Goal: Information Seeking & Learning: Learn about a topic

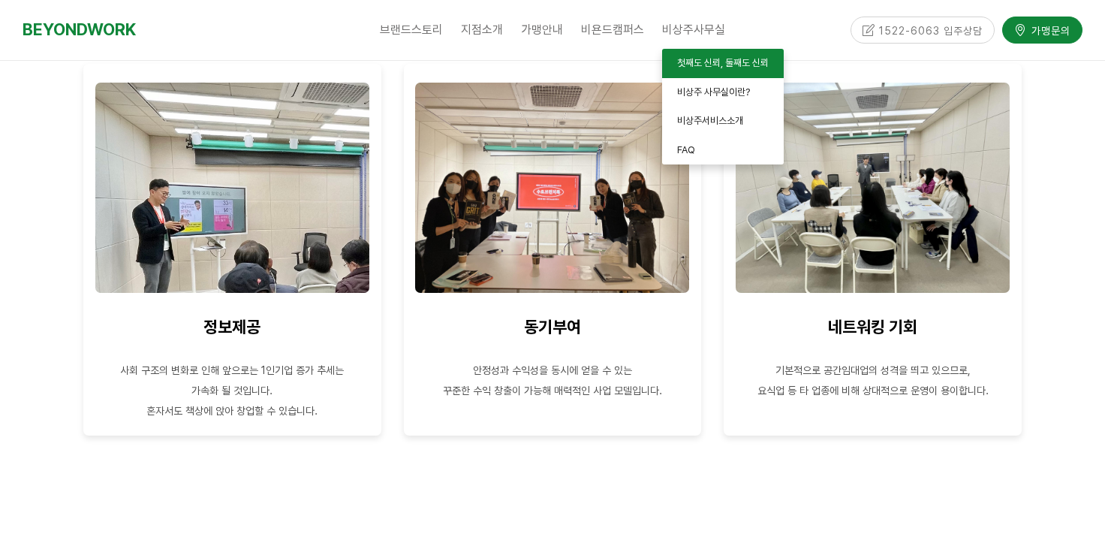
scroll to position [1415, 0]
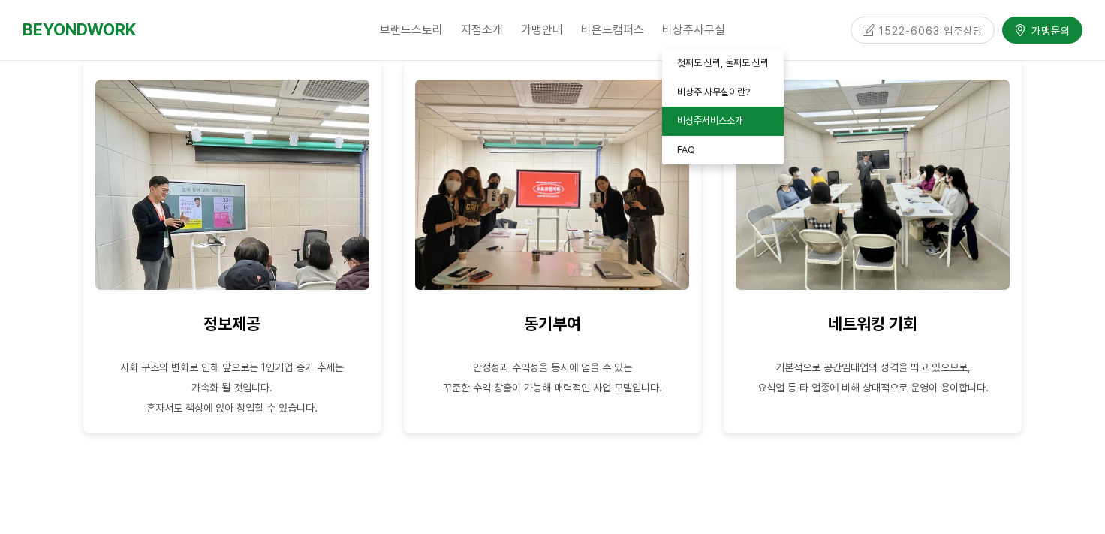
click at [707, 121] on span "비상주서비스소개" at bounding box center [710, 120] width 66 height 11
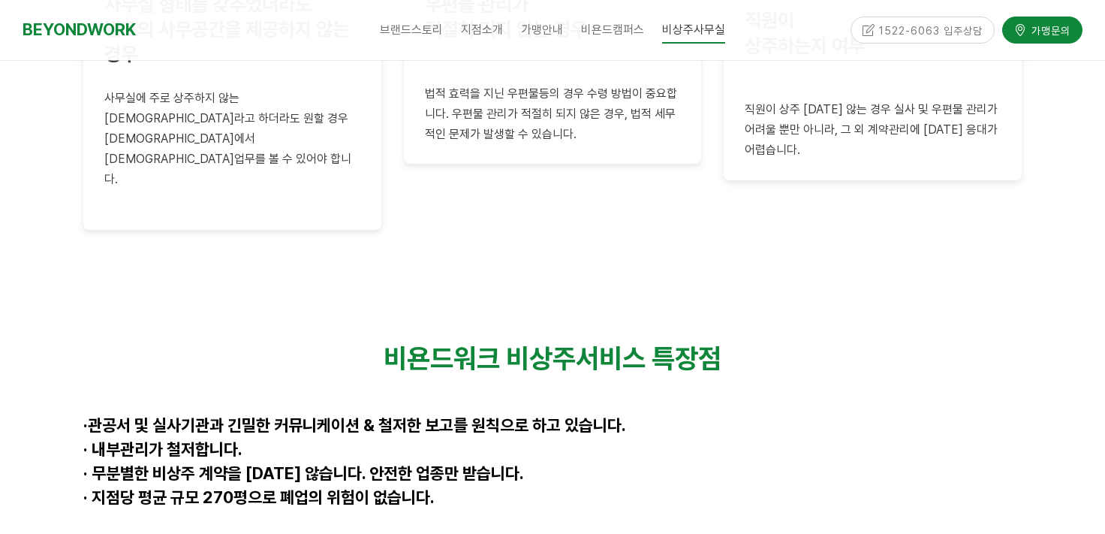
scroll to position [3669, 0]
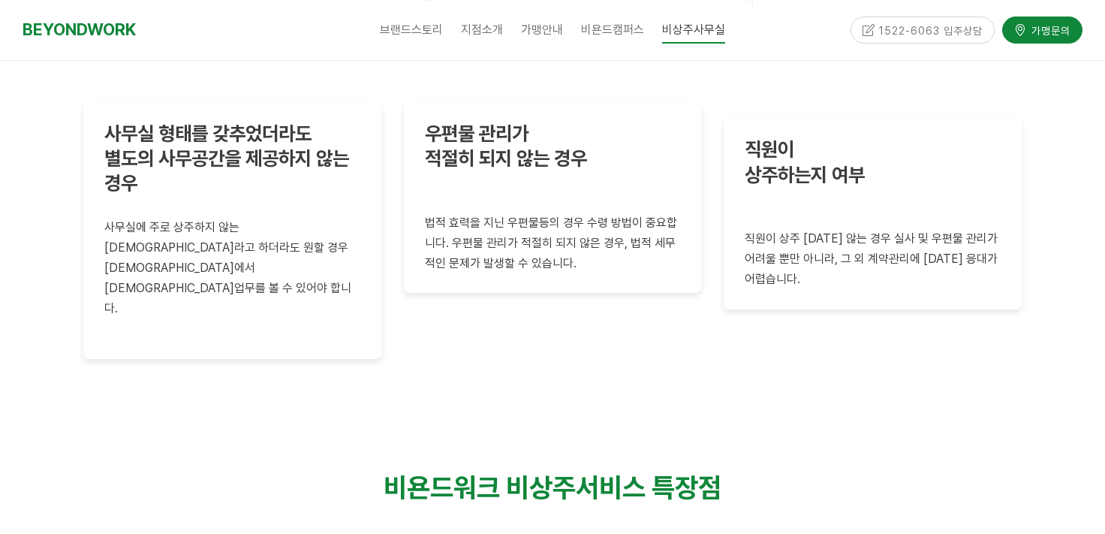
click at [916, 24] on div "1522-6063 입주상담" at bounding box center [923, 30] width 145 height 26
click at [1020, 26] on icon at bounding box center [1020, 29] width 13 height 12
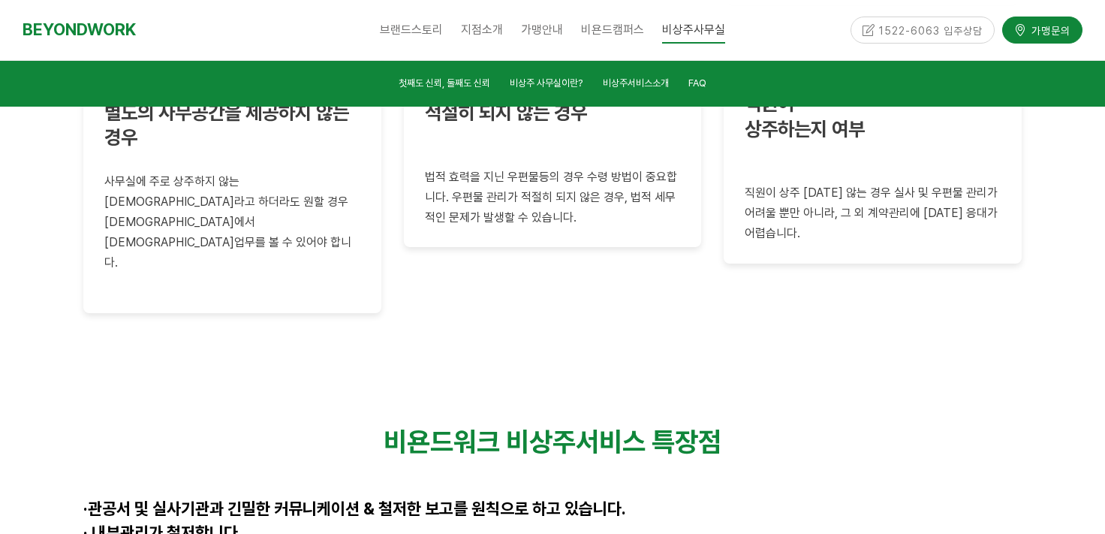
scroll to position [3760, 0]
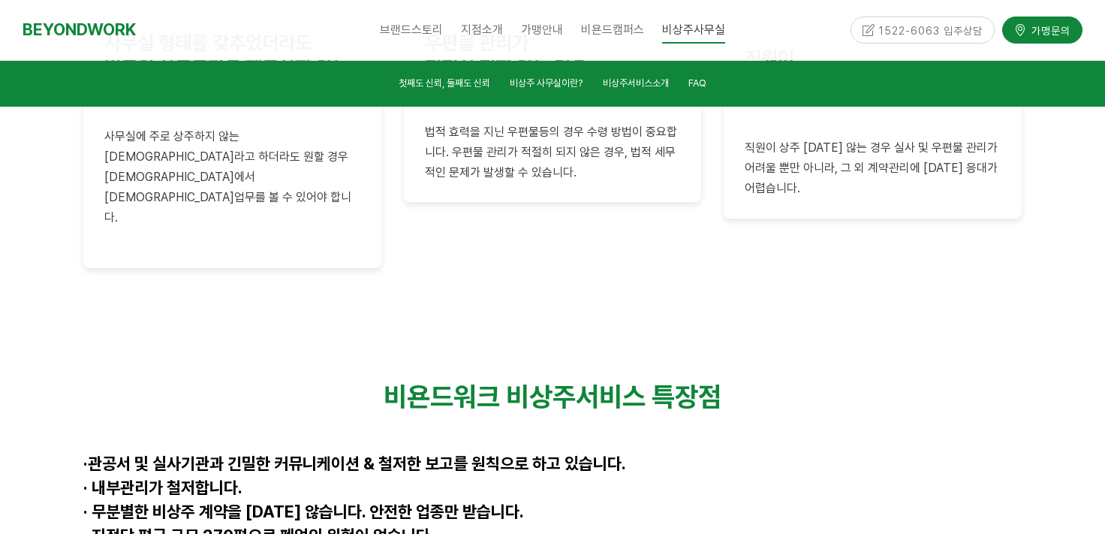
click at [963, 32] on div "1522-6063 입주상담" at bounding box center [923, 30] width 145 height 26
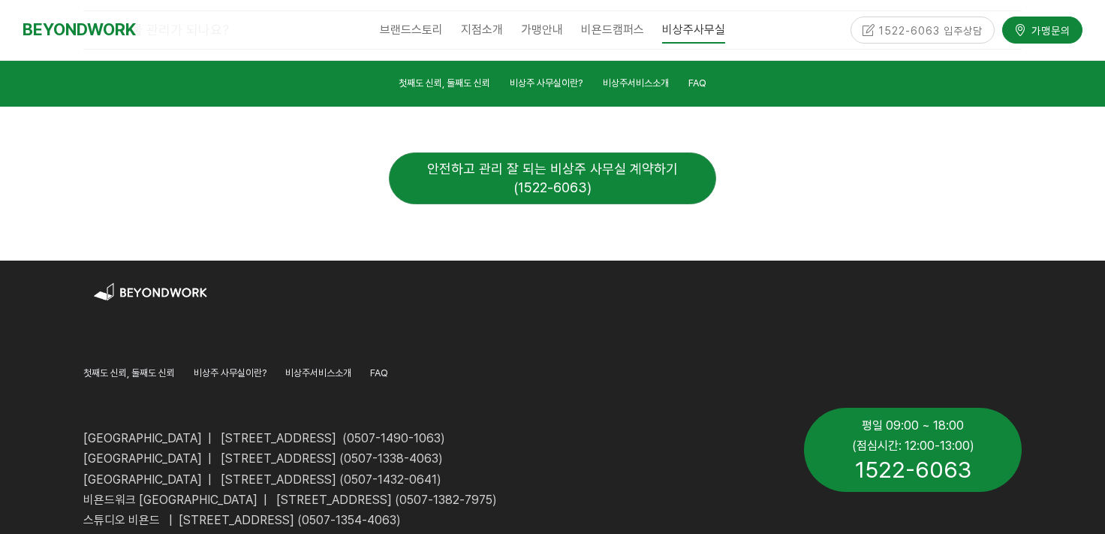
scroll to position [5717, 0]
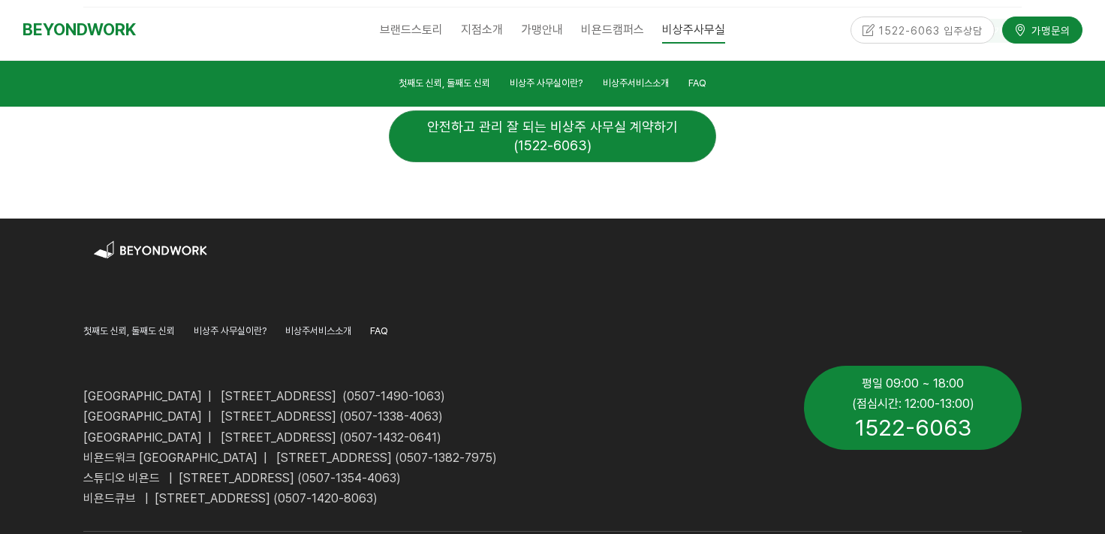
click at [378, 325] on span "FAQ" at bounding box center [379, 330] width 18 height 11
click at [388, 325] on span "FAQ" at bounding box center [379, 330] width 18 height 11
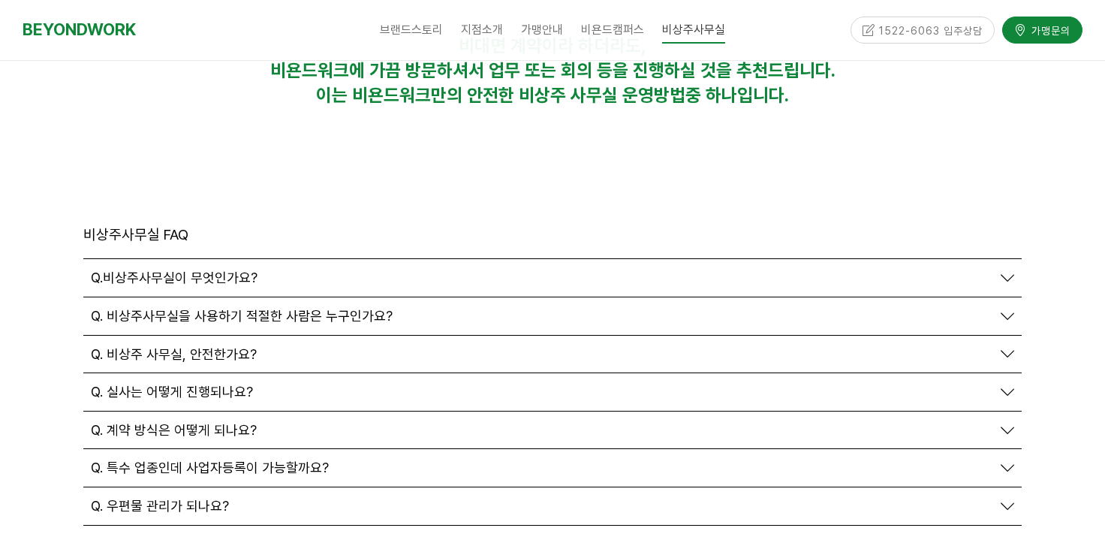
scroll to position [5245, 0]
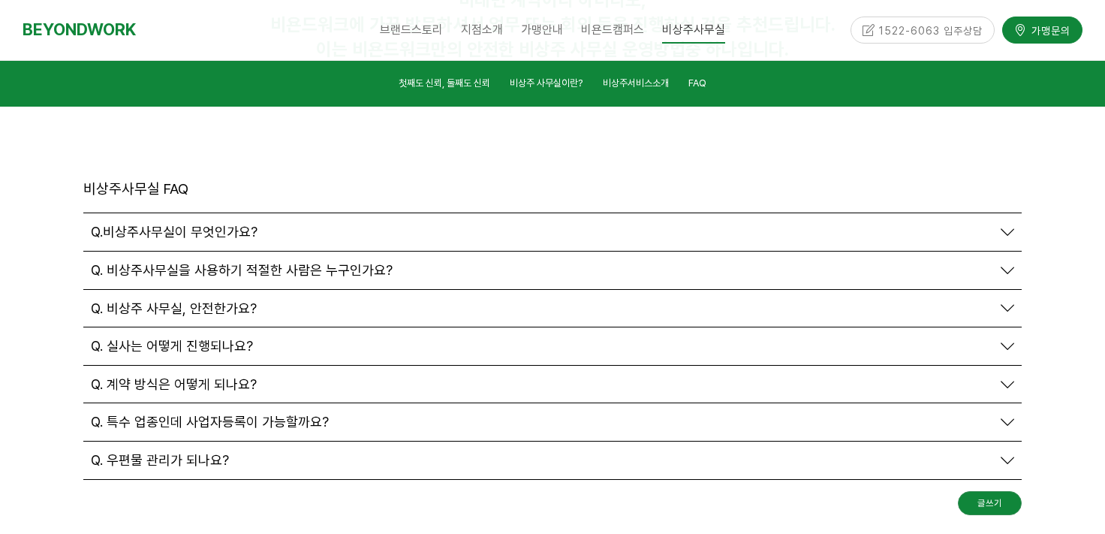
click at [221, 376] on span "Q. 계약 방식은 어떻게 되나요?" at bounding box center [174, 384] width 166 height 17
click at [231, 376] on span "Q. 계약 방식은 어떻게 되나요?" at bounding box center [174, 384] width 166 height 17
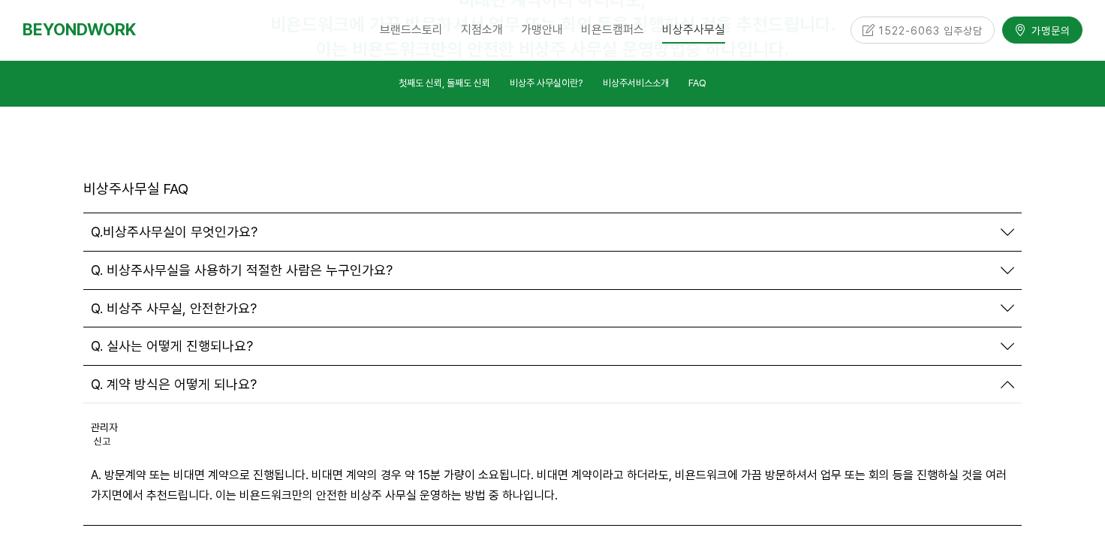
click at [996, 376] on link "Q. 계약 방식은 어떻게 되나요?" at bounding box center [553, 384] width 924 height 17
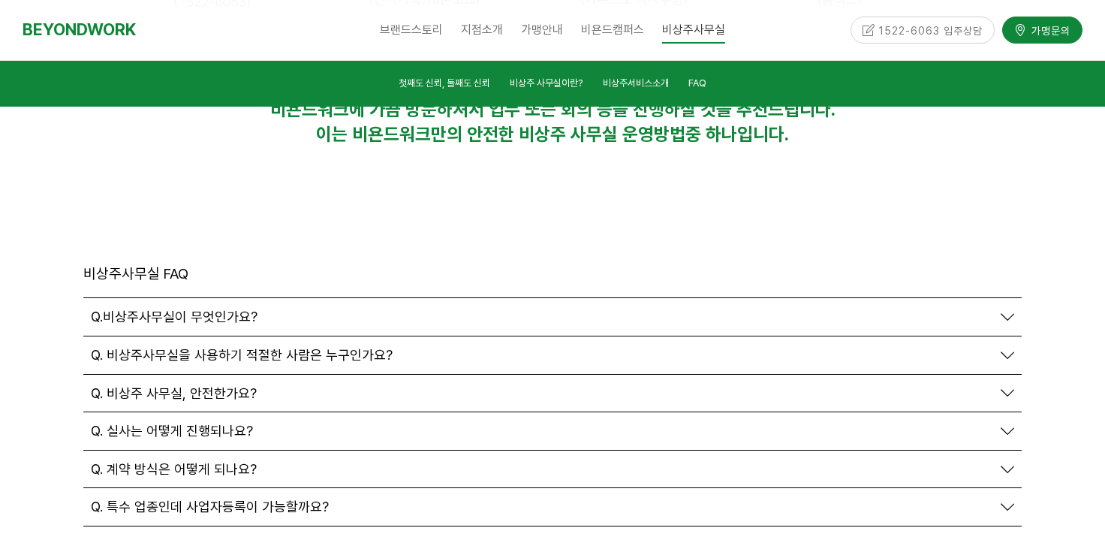
scroll to position [5094, 0]
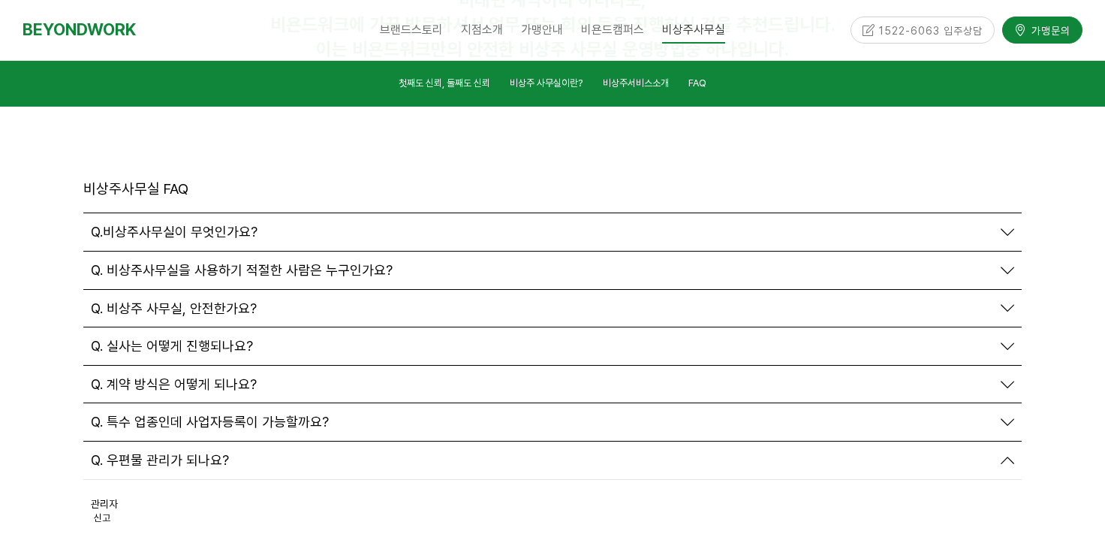
scroll to position [0, 0]
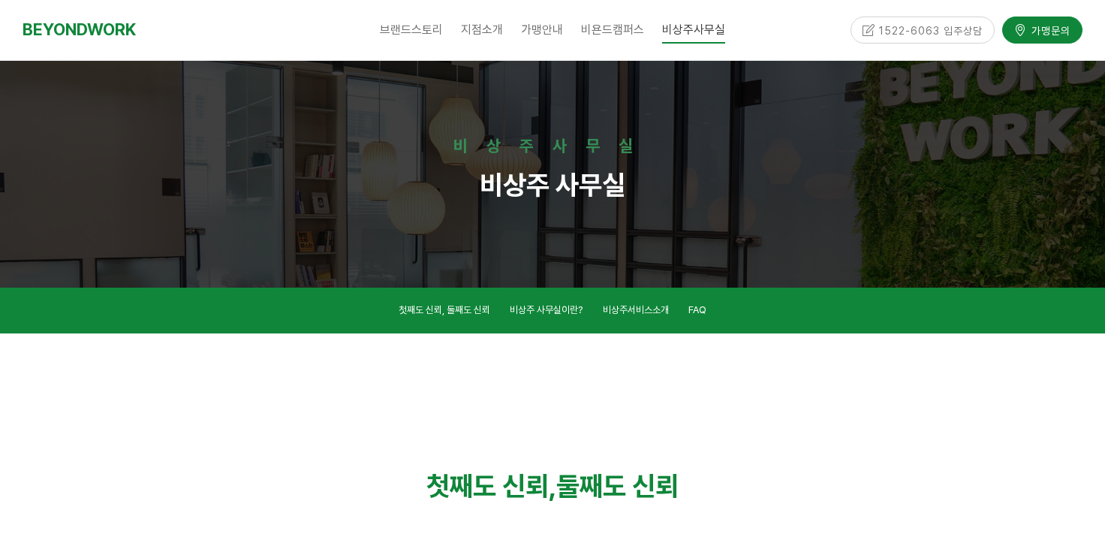
click at [20, 33] on div "BEYONDWORK 브랜드스토리 CEO 소개 CORE VALUE 성장스토리 지점소개 안양평촌점 안양역점 분당서현점 인천부평1호점 인천부평2호점…" at bounding box center [552, 30] width 1105 height 60
click at [98, 17] on link "BEYONDWORK" at bounding box center [79, 30] width 113 height 28
click at [99, 23] on link "BEYONDWORK" at bounding box center [79, 30] width 113 height 28
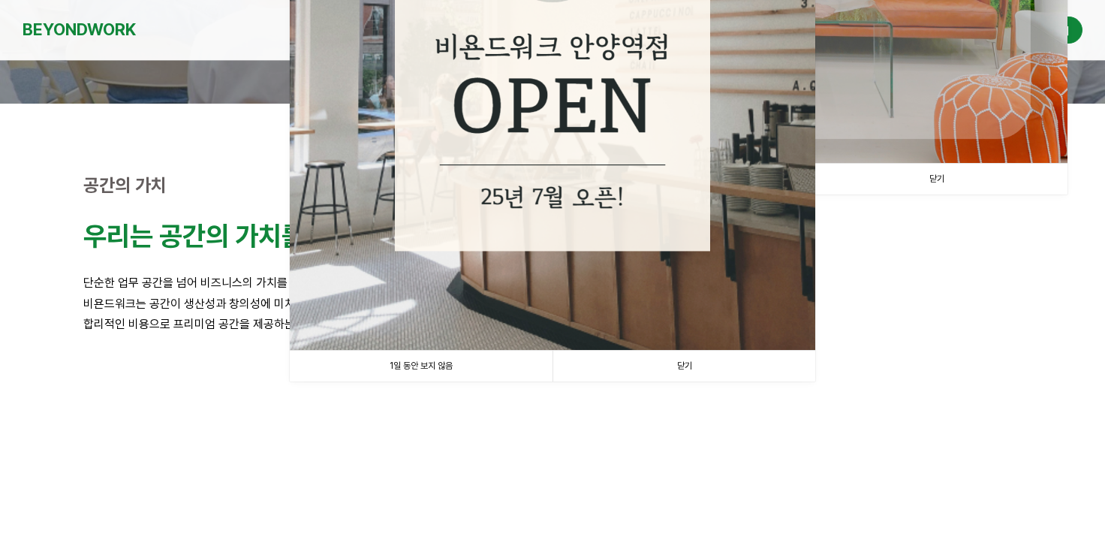
scroll to position [375, 0]
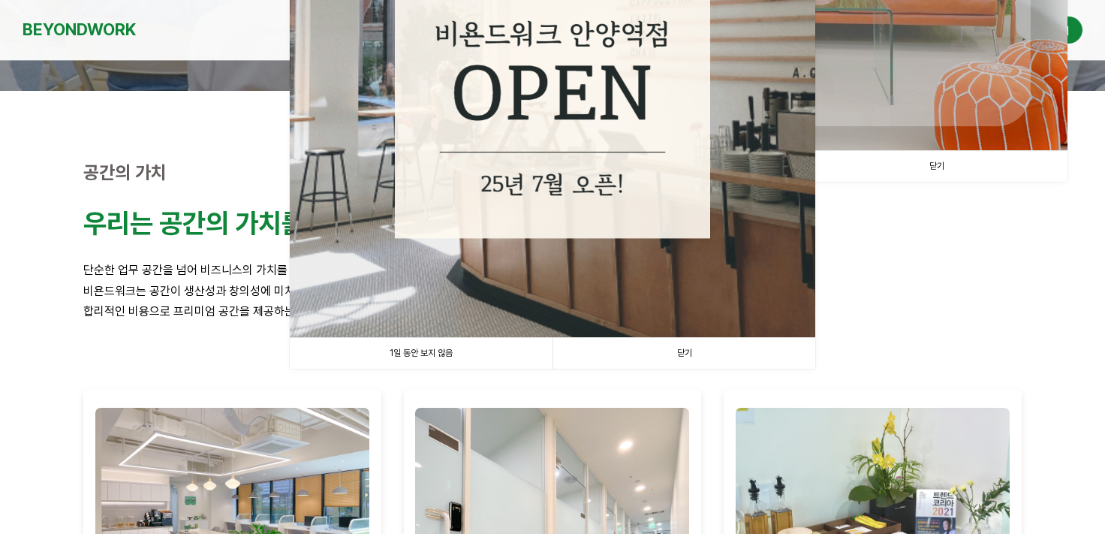
click at [442, 351] on link "1일 동안 보지 않음" at bounding box center [421, 353] width 263 height 31
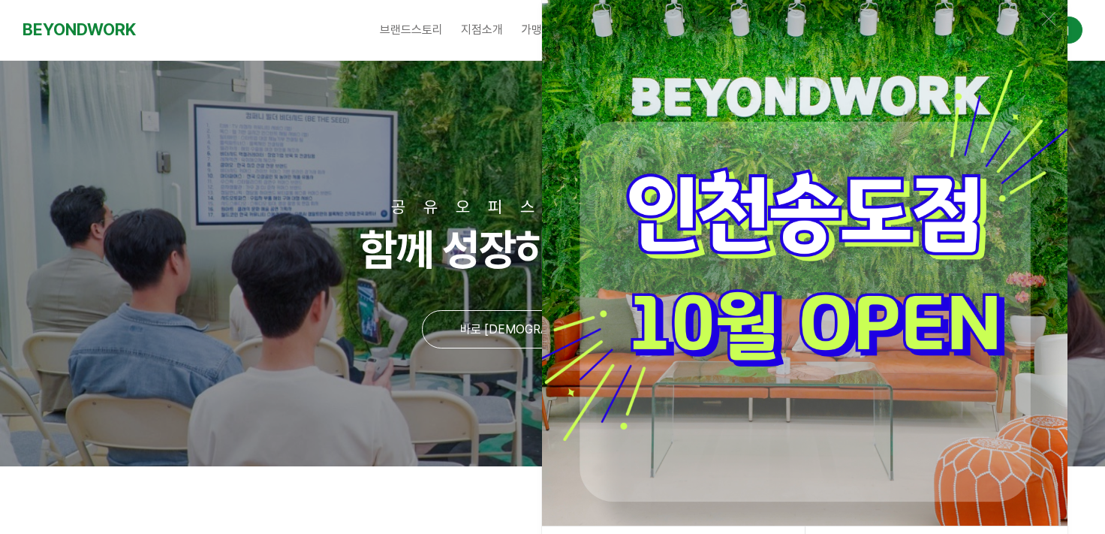
scroll to position [150, 0]
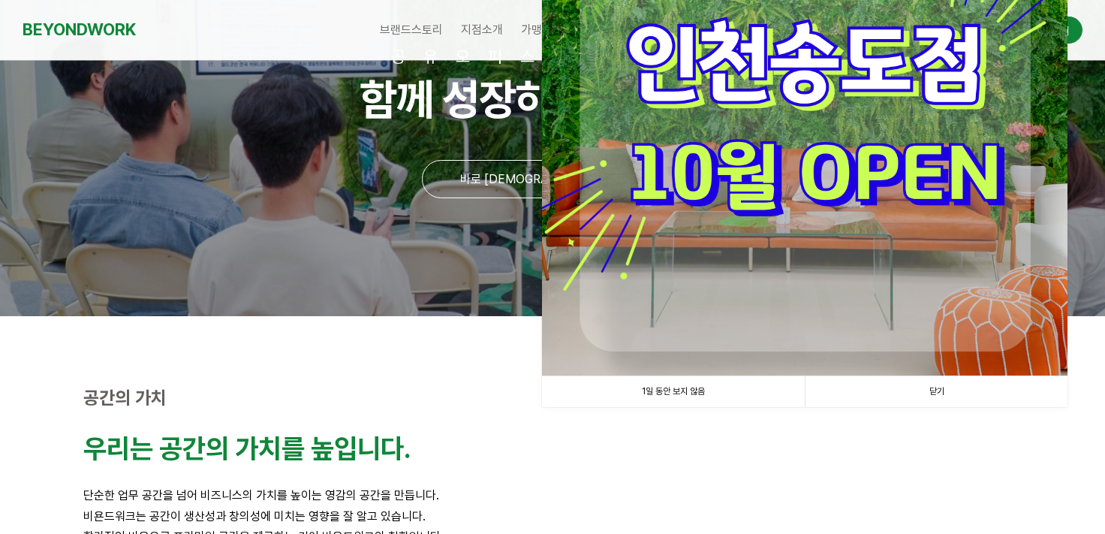
click at [973, 391] on link "닫기" at bounding box center [936, 391] width 263 height 31
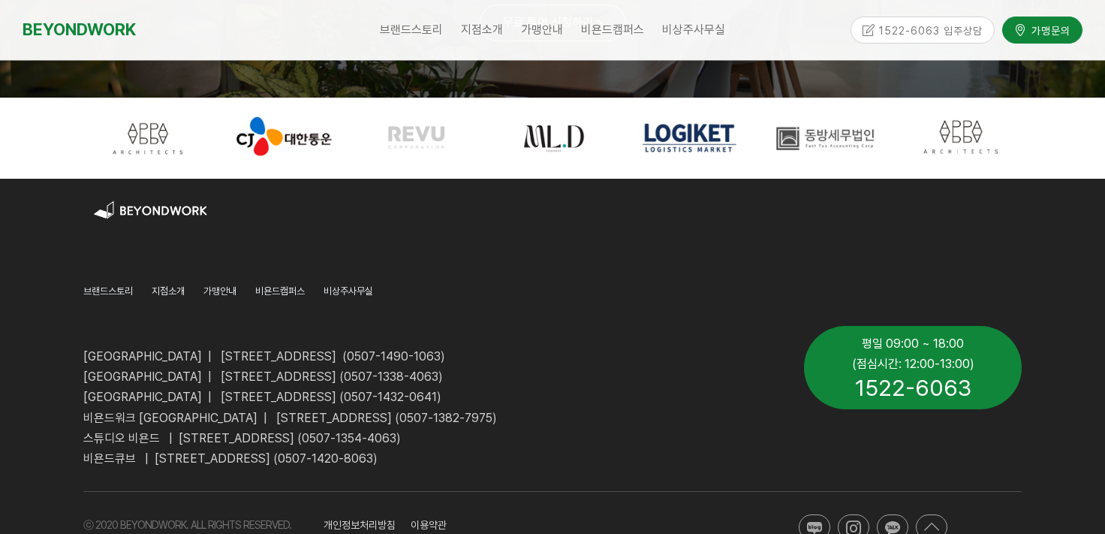
scroll to position [0, 0]
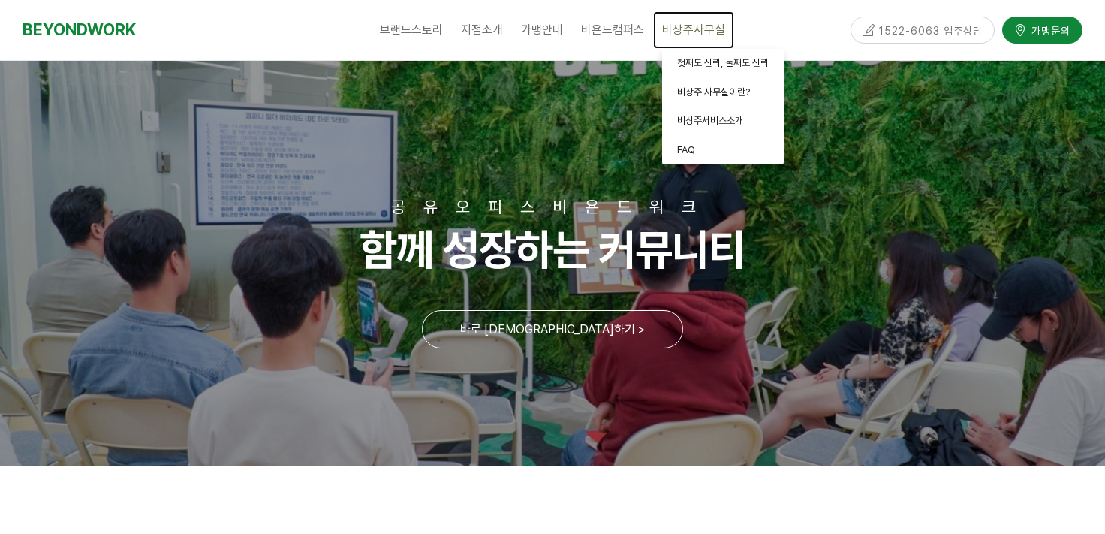
click at [701, 41] on link "비상주사무실" at bounding box center [693, 30] width 81 height 38
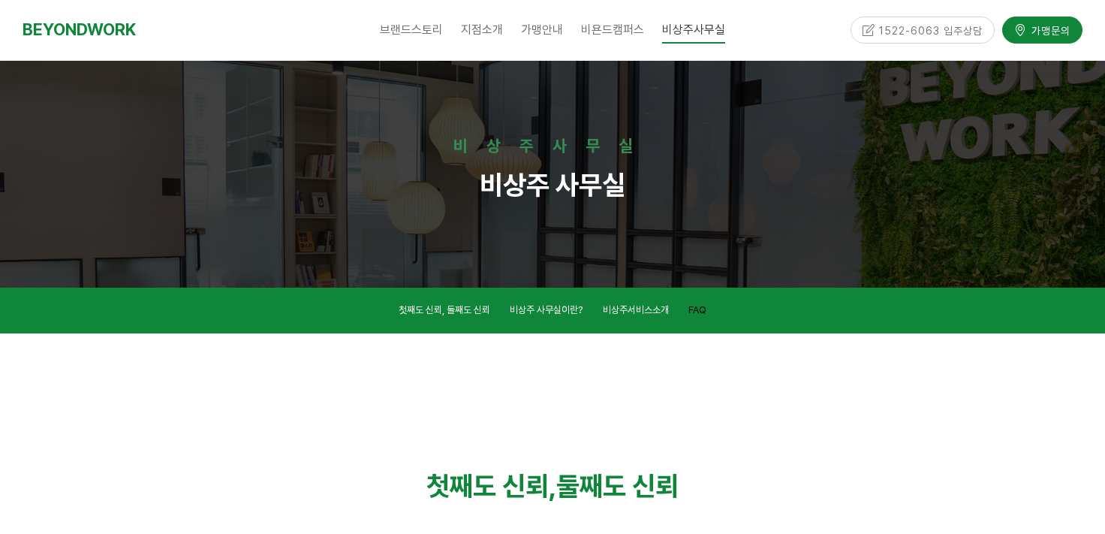
click at [707, 305] on span "FAQ" at bounding box center [698, 309] width 18 height 11
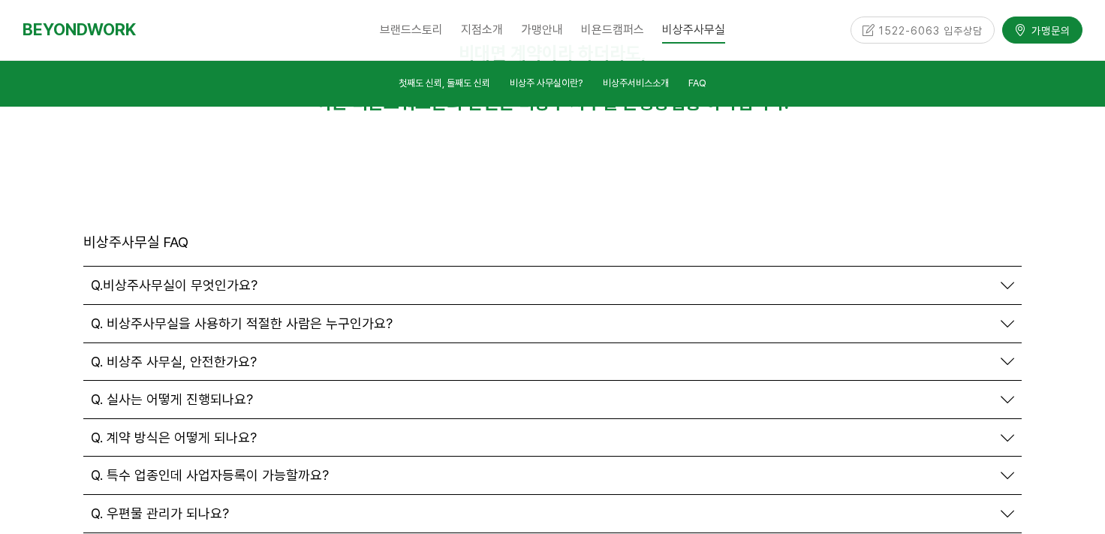
scroll to position [5199, 0]
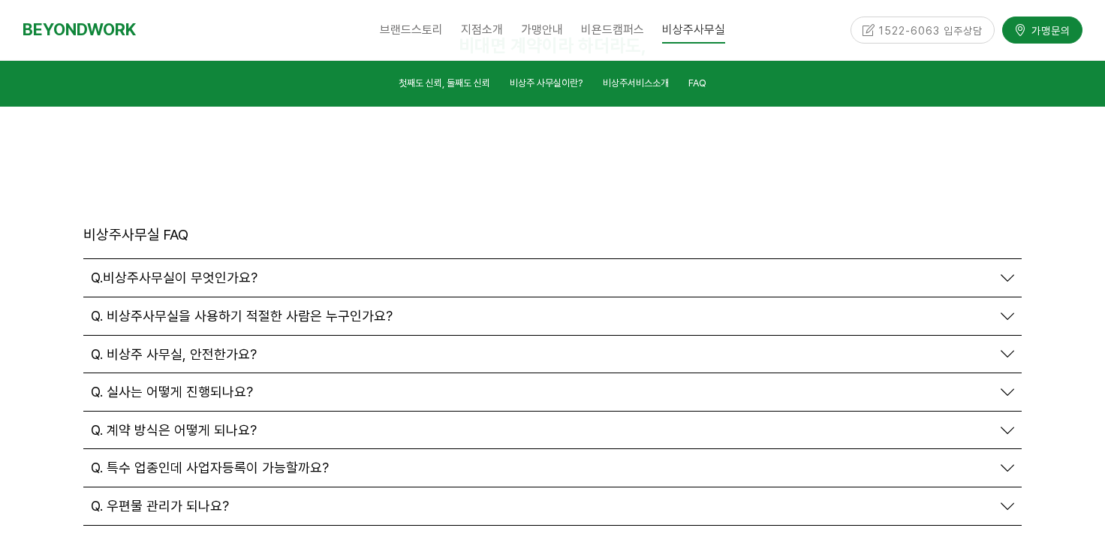
click at [145, 422] on span "Q. 계약 방식은 어떻게 되나요?" at bounding box center [174, 430] width 166 height 17
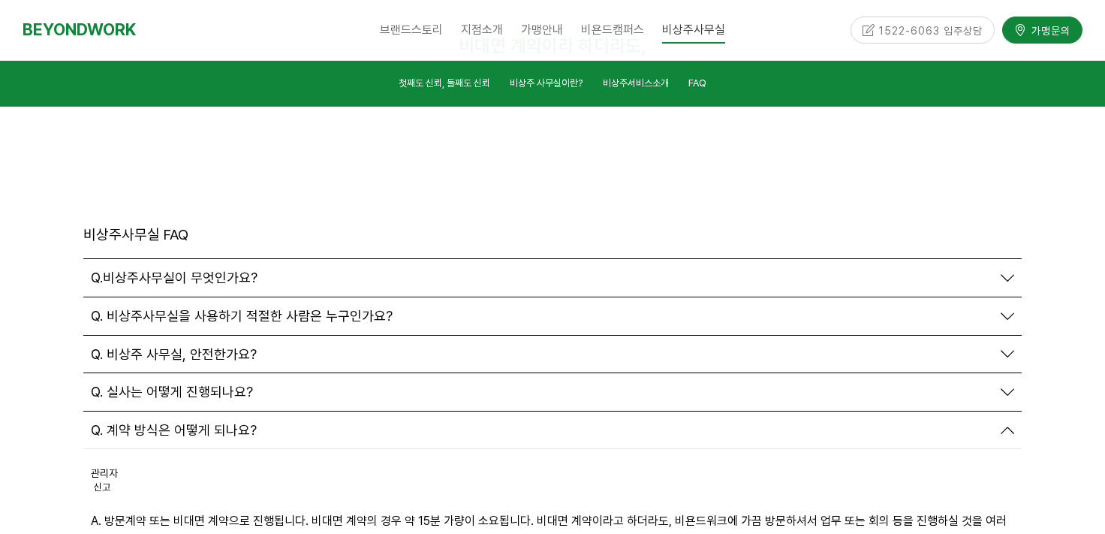
click at [145, 422] on span "Q. 계약 방식은 어떻게 되나요?" at bounding box center [174, 430] width 166 height 17
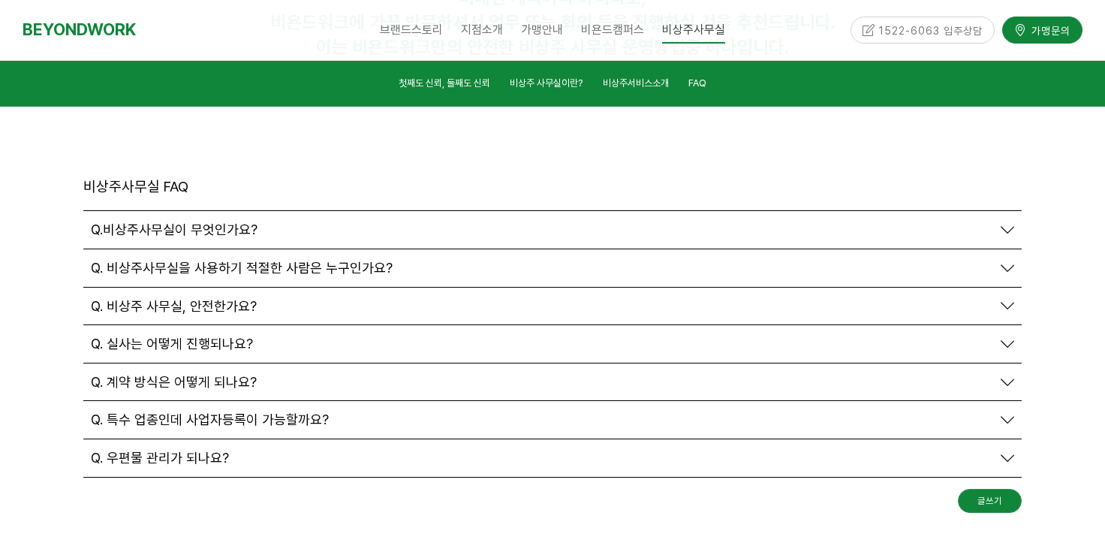
scroll to position [5274, 0]
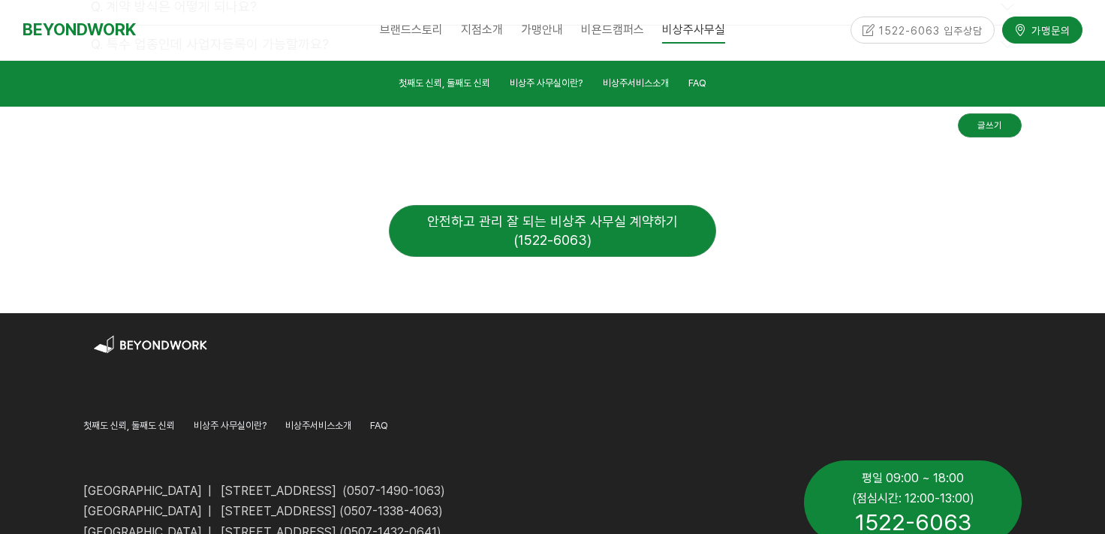
scroll to position [5649, 0]
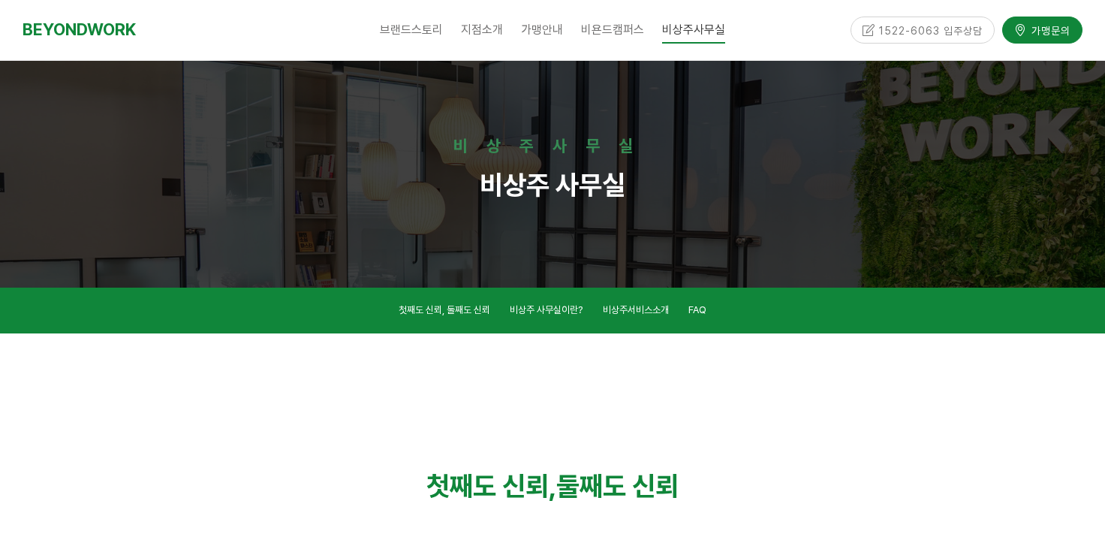
click at [657, 366] on div at bounding box center [552, 396] width 939 height 103
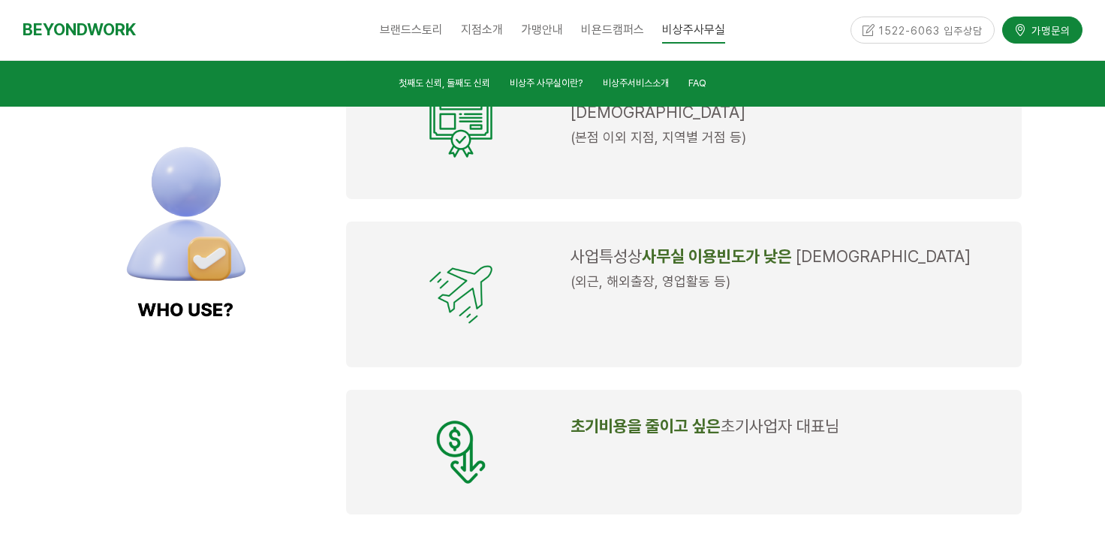
click at [710, 416] on strong "초기비용을 줄이고 싶은" at bounding box center [646, 426] width 150 height 20
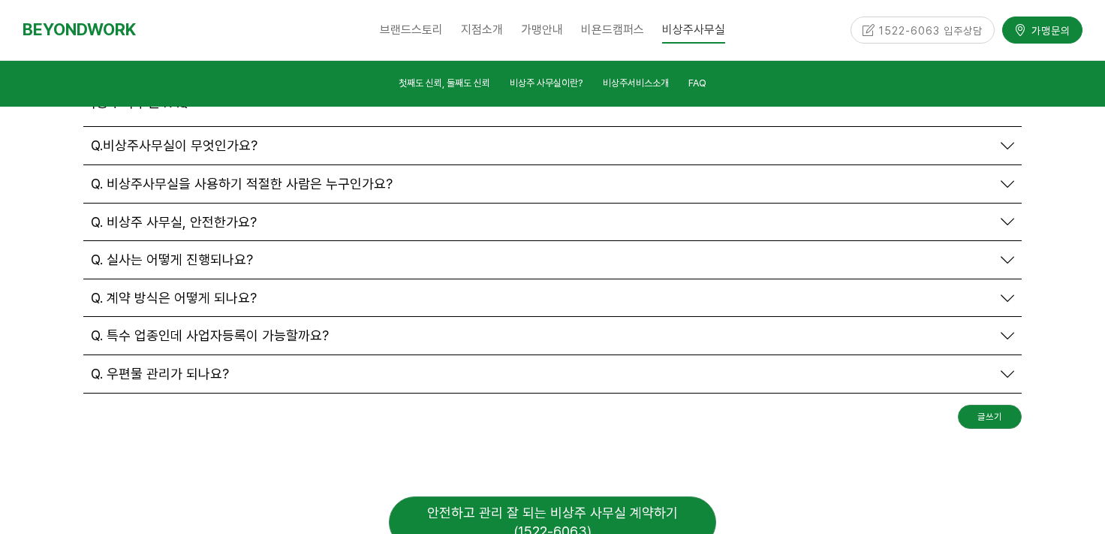
scroll to position [5717, 0]
